Goal: Information Seeking & Learning: Find specific fact

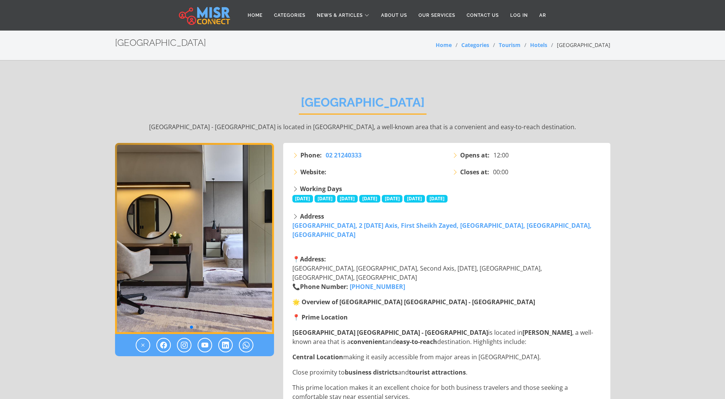
click at [348, 99] on h2 "[GEOGRAPHIC_DATA]" at bounding box center [363, 104] width 128 height 19
click at [347, 99] on h2 "[GEOGRAPHIC_DATA]" at bounding box center [363, 104] width 128 height 19
drag, startPoint x: 347, startPoint y: 99, endPoint x: 334, endPoint y: 109, distance: 16.4
click at [343, 110] on h2 "[GEOGRAPHIC_DATA]" at bounding box center [363, 104] width 128 height 19
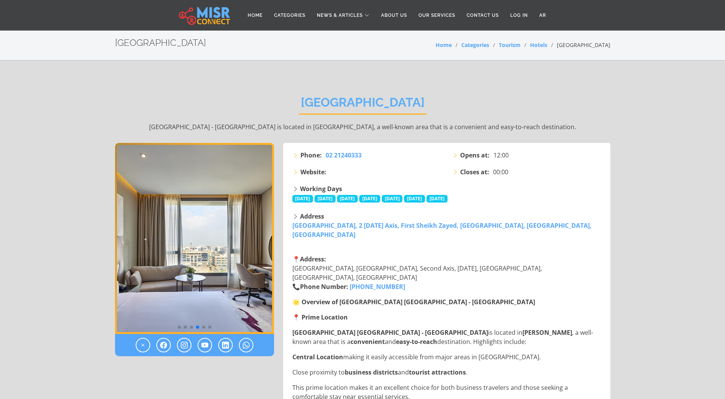
click at [313, 100] on h2 "[GEOGRAPHIC_DATA]" at bounding box center [363, 104] width 128 height 19
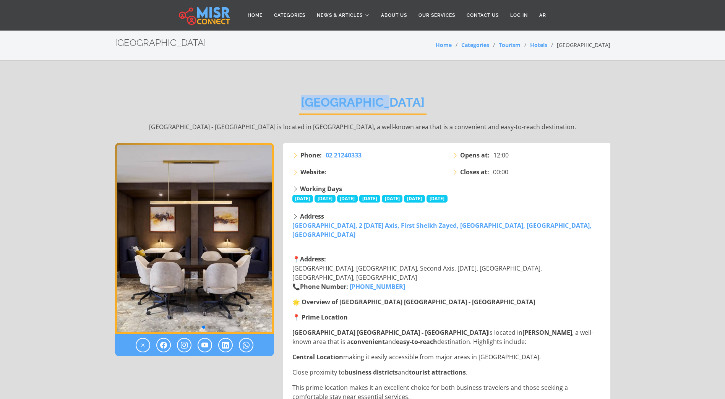
drag, startPoint x: 315, startPoint y: 100, endPoint x: 410, endPoint y: 104, distance: 94.8
click at [410, 104] on h2 "[GEOGRAPHIC_DATA]" at bounding box center [363, 104] width 128 height 19
click at [411, 103] on h2 "[GEOGRAPHIC_DATA]" at bounding box center [363, 104] width 128 height 19
click at [493, 176] on span "00:00" at bounding box center [500, 171] width 15 height 9
click at [463, 156] on strong "Opens at:" at bounding box center [474, 155] width 29 height 9
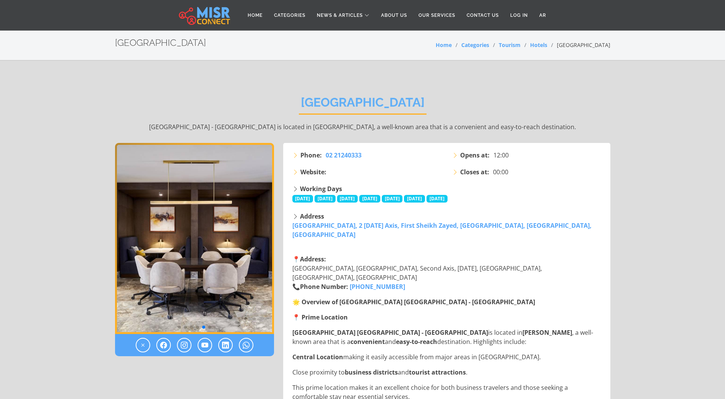
click at [456, 155] on icon at bounding box center [455, 155] width 6 height 6
drag, startPoint x: 454, startPoint y: 154, endPoint x: 462, endPoint y: 155, distance: 7.7
click at [462, 155] on li "Opens at: 12:00" at bounding box center [527, 155] width 151 height 9
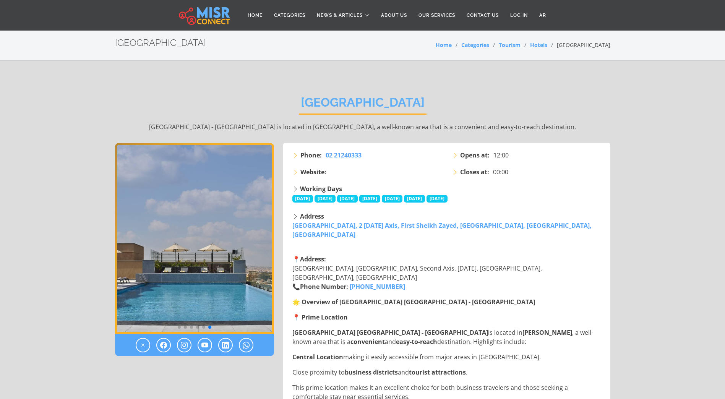
click at [459, 155] on li "Opens at: 12:00" at bounding box center [527, 155] width 151 height 9
drag, startPoint x: 512, startPoint y: 156, endPoint x: 297, endPoint y: 155, distance: 215.5
click at [297, 155] on div "Phone: [PHONE_NUMBER] Website: Opens at: 12:00 Closes at: 00:00" at bounding box center [447, 168] width 319 height 34
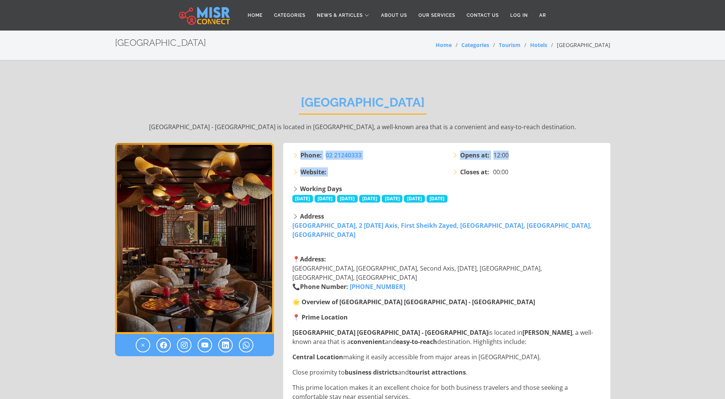
click at [297, 155] on icon at bounding box center [295, 155] width 6 height 6
drag, startPoint x: 316, startPoint y: 106, endPoint x: 328, endPoint y: 106, distance: 11.8
click at [328, 106] on h2 "[GEOGRAPHIC_DATA]" at bounding box center [363, 104] width 128 height 19
drag, startPoint x: 328, startPoint y: 106, endPoint x: 334, endPoint y: 131, distance: 25.6
click at [334, 131] on p "[GEOGRAPHIC_DATA] - [GEOGRAPHIC_DATA] is located in [GEOGRAPHIC_DATA], a well-k…" at bounding box center [362, 126] width 495 height 9
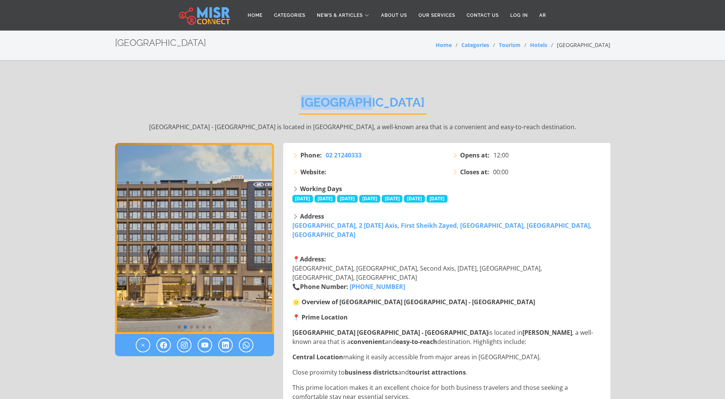
drag, startPoint x: 314, startPoint y: 101, endPoint x: 386, endPoint y: 100, distance: 71.8
click at [386, 100] on h2 "[GEOGRAPHIC_DATA]" at bounding box center [363, 104] width 128 height 19
drag, startPoint x: 316, startPoint y: 103, endPoint x: 322, endPoint y: 103, distance: 6.1
click at [322, 103] on h2 "[GEOGRAPHIC_DATA]" at bounding box center [363, 104] width 128 height 19
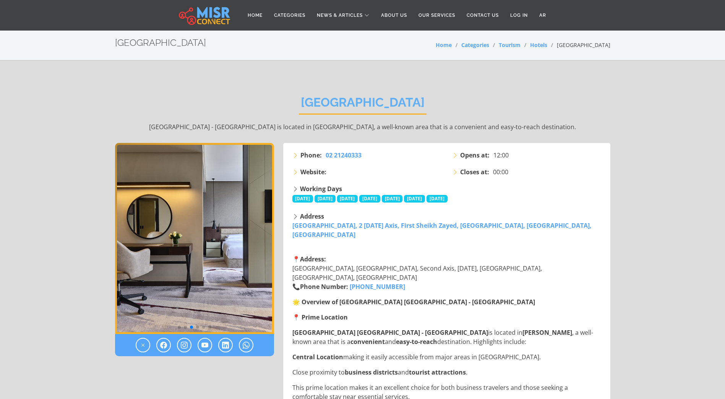
click at [165, 37] on h2 "[GEOGRAPHIC_DATA]" at bounding box center [160, 42] width 91 height 11
click at [175, 41] on div "[GEOGRAPHIC_DATA] Home Categories Tourism Hotels [GEOGRAPHIC_DATA]" at bounding box center [362, 44] width 495 height 15
drag, startPoint x: 175, startPoint y: 41, endPoint x: 115, endPoint y: 41, distance: 59.2
click at [115, 41] on div "[GEOGRAPHIC_DATA] Home Categories Tourism Hotels [GEOGRAPHIC_DATA]" at bounding box center [362, 44] width 495 height 15
drag, startPoint x: 115, startPoint y: 41, endPoint x: 142, endPoint y: 80, distance: 47.3
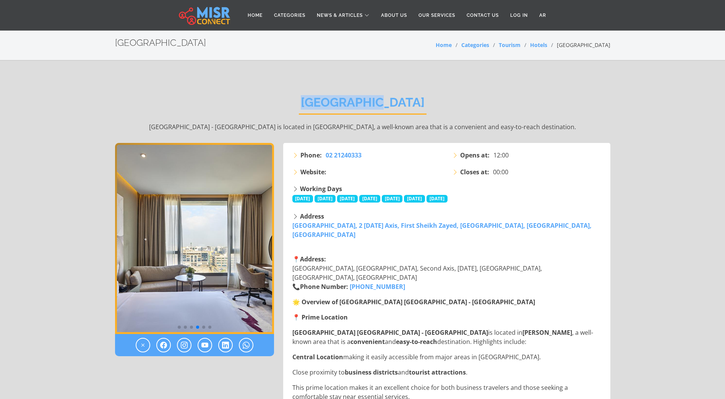
drag, startPoint x: 316, startPoint y: 104, endPoint x: 401, endPoint y: 105, distance: 85.2
click at [401, 105] on h2 "[GEOGRAPHIC_DATA]" at bounding box center [363, 104] width 128 height 19
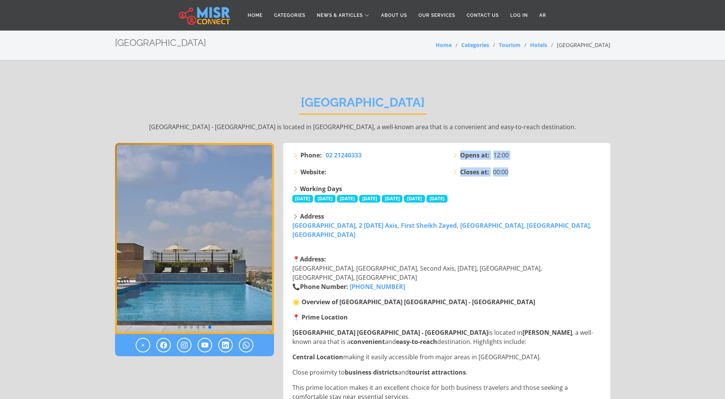
drag, startPoint x: 461, startPoint y: 154, endPoint x: 528, endPoint y: 172, distance: 69.1
click at [528, 172] on ul "Opens at: 12:00 Closes at: 00:00" at bounding box center [527, 164] width 151 height 26
click at [528, 172] on li "Closes at: 00:00" at bounding box center [527, 171] width 151 height 9
click at [459, 154] on li "Opens at: 12:00" at bounding box center [527, 155] width 151 height 9
click at [454, 154] on icon at bounding box center [455, 155] width 6 height 6
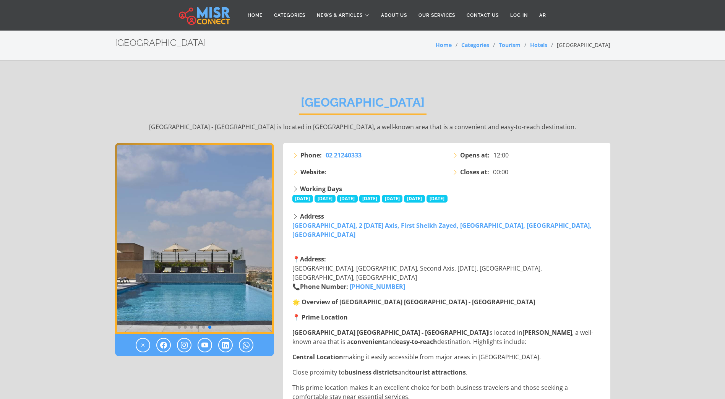
click at [454, 157] on icon at bounding box center [455, 155] width 6 height 6
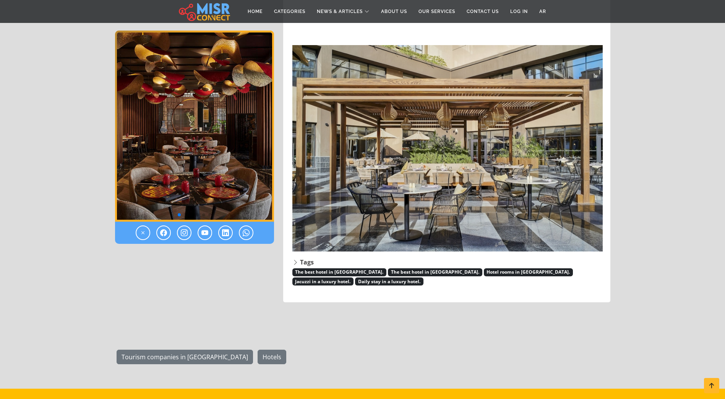
scroll to position [1032, 0]
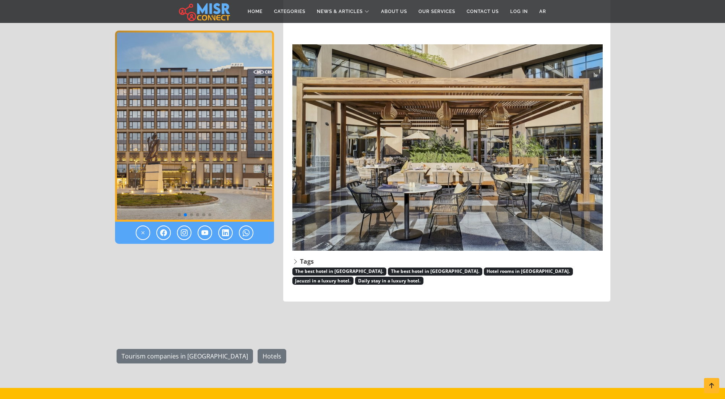
click at [301, 257] on strong "Tags" at bounding box center [307, 261] width 14 height 8
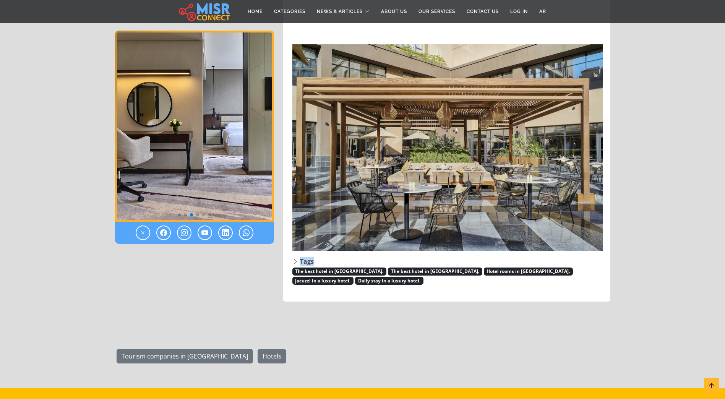
drag, startPoint x: 300, startPoint y: 252, endPoint x: 343, endPoint y: 253, distance: 43.2
click at [343, 257] on div "Tags" at bounding box center [447, 261] width 310 height 9
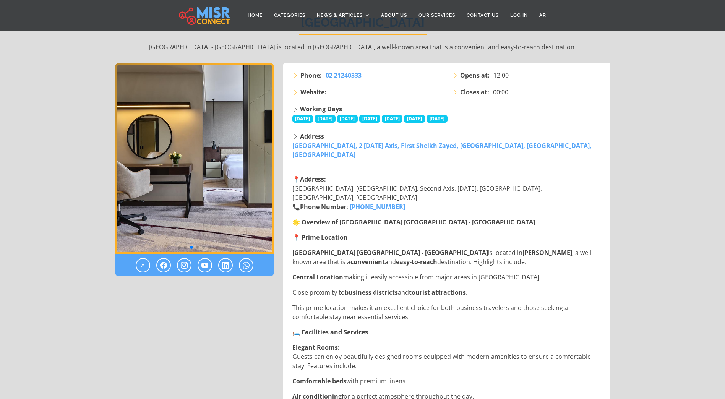
scroll to position [0, 0]
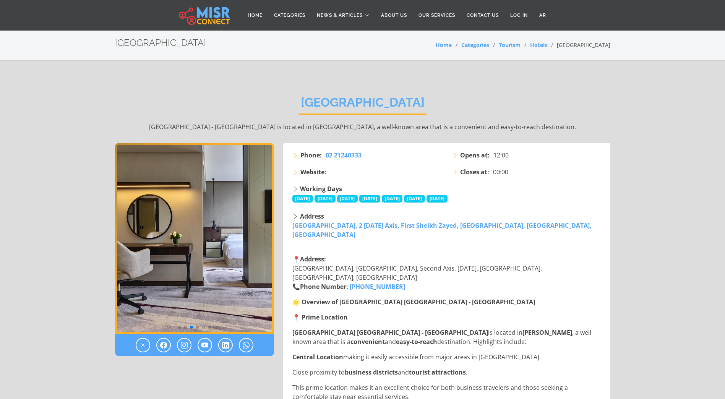
click at [198, 327] on span "Go to slide 4" at bounding box center [197, 327] width 3 height 3
